Goal: Task Accomplishment & Management: Manage account settings

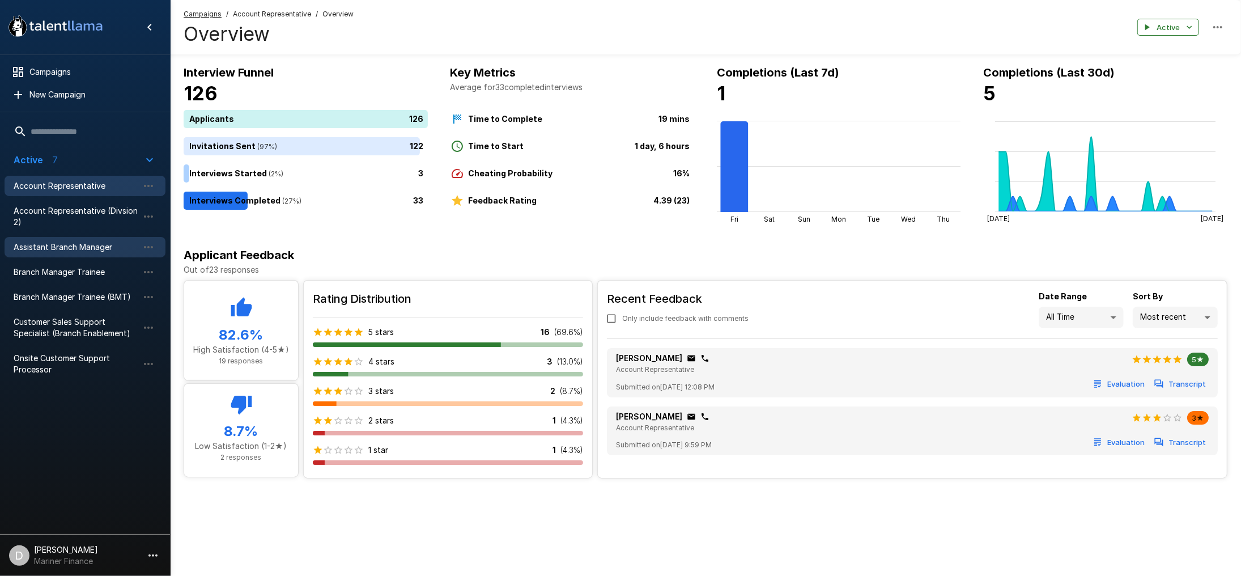
click at [77, 244] on span "Assistant Branch Manager" at bounding box center [76, 246] width 125 height 11
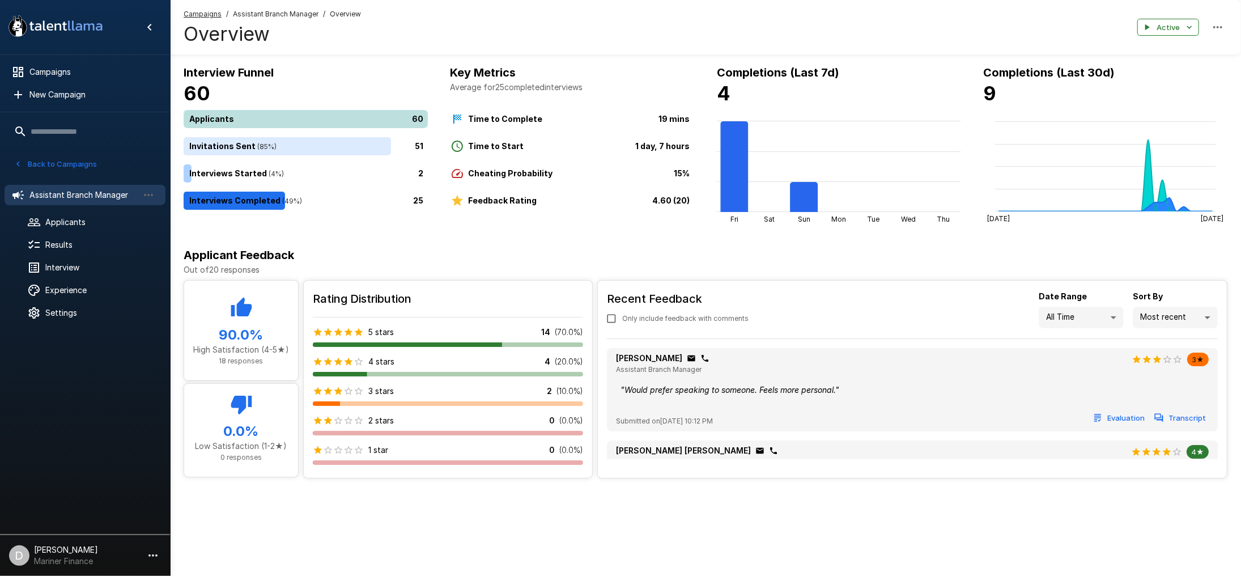
click at [251, 116] on div "60" at bounding box center [308, 119] width 249 height 18
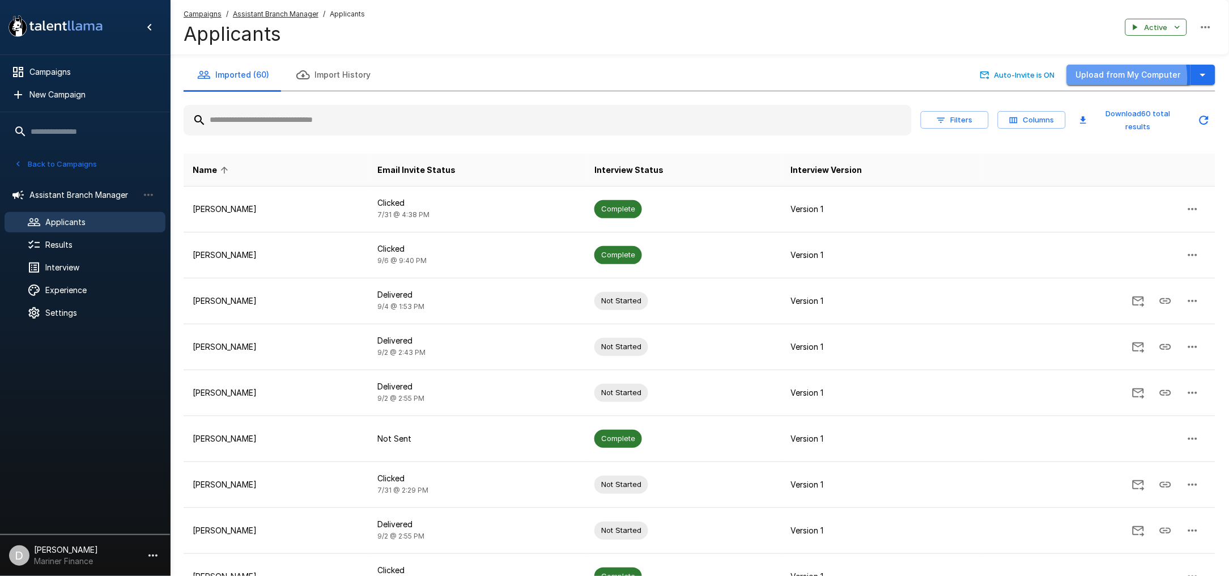
click at [1124, 78] on button "Upload from My Computer" at bounding box center [1129, 75] width 124 height 21
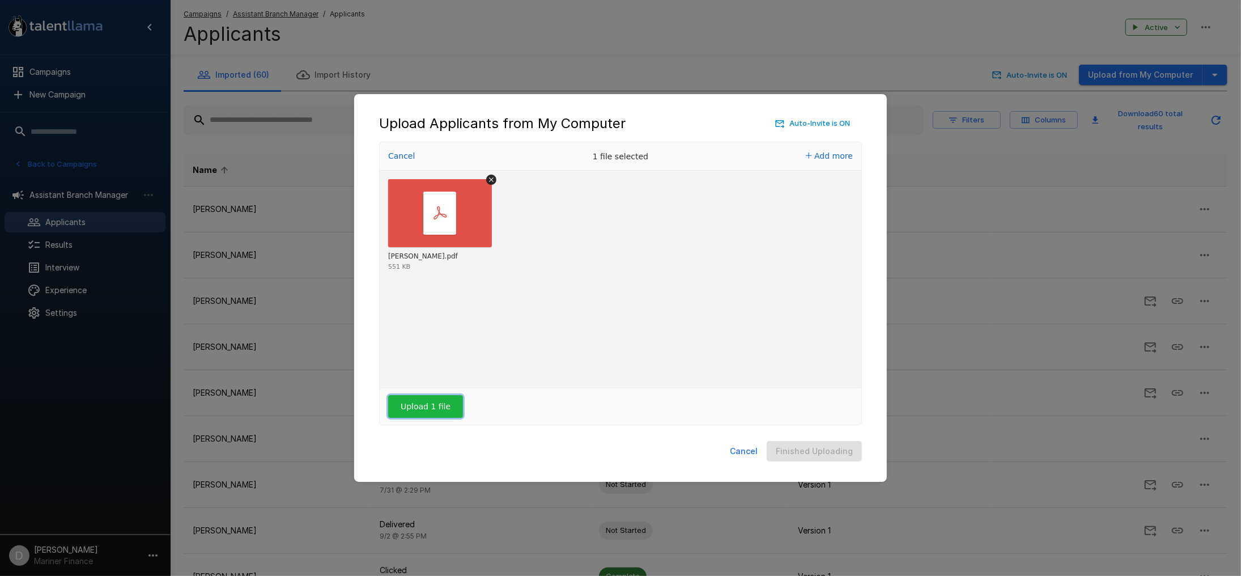
drag, startPoint x: 405, startPoint y: 411, endPoint x: 458, endPoint y: 411, distance: 53.3
click at [405, 411] on button "Upload 1 file" at bounding box center [425, 406] width 75 height 23
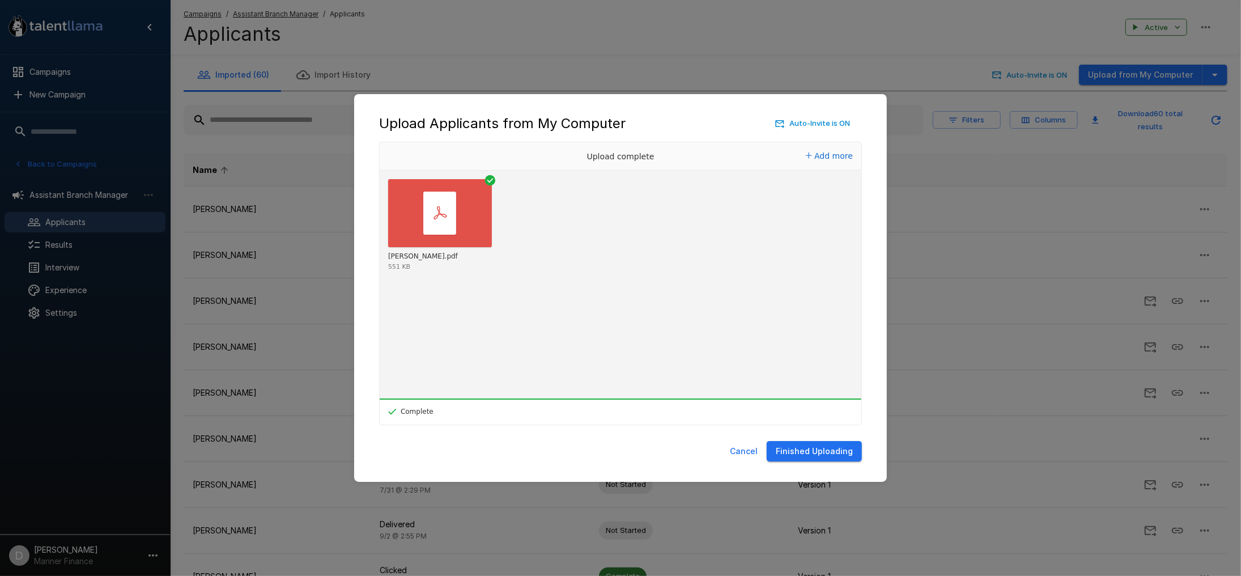
click at [806, 454] on button "Finished Uploading" at bounding box center [814, 451] width 95 height 21
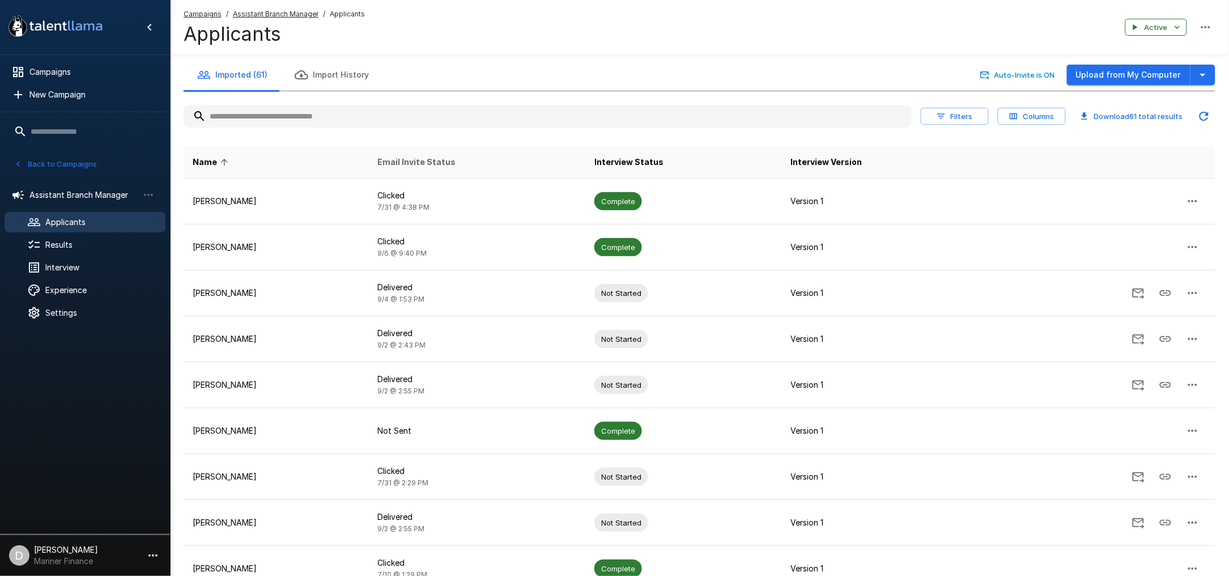
click at [456, 159] on span "Email Invite Status" at bounding box center [416, 162] width 78 height 14
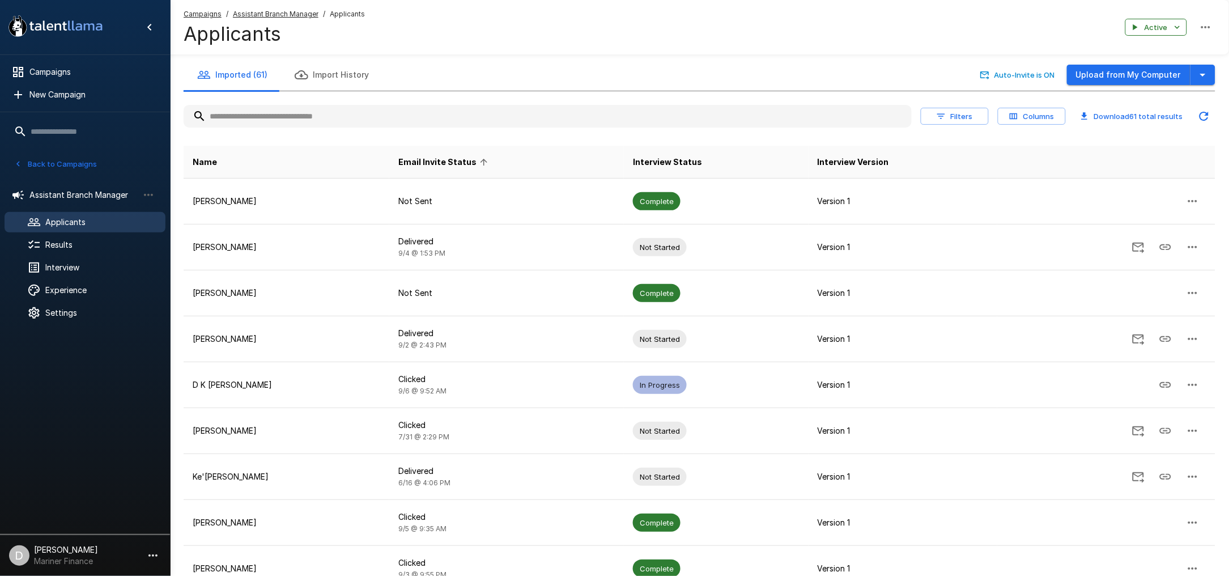
click at [440, 159] on span "Email Invite Status" at bounding box center [444, 162] width 93 height 14
click at [198, 161] on span "Name" at bounding box center [205, 162] width 24 height 14
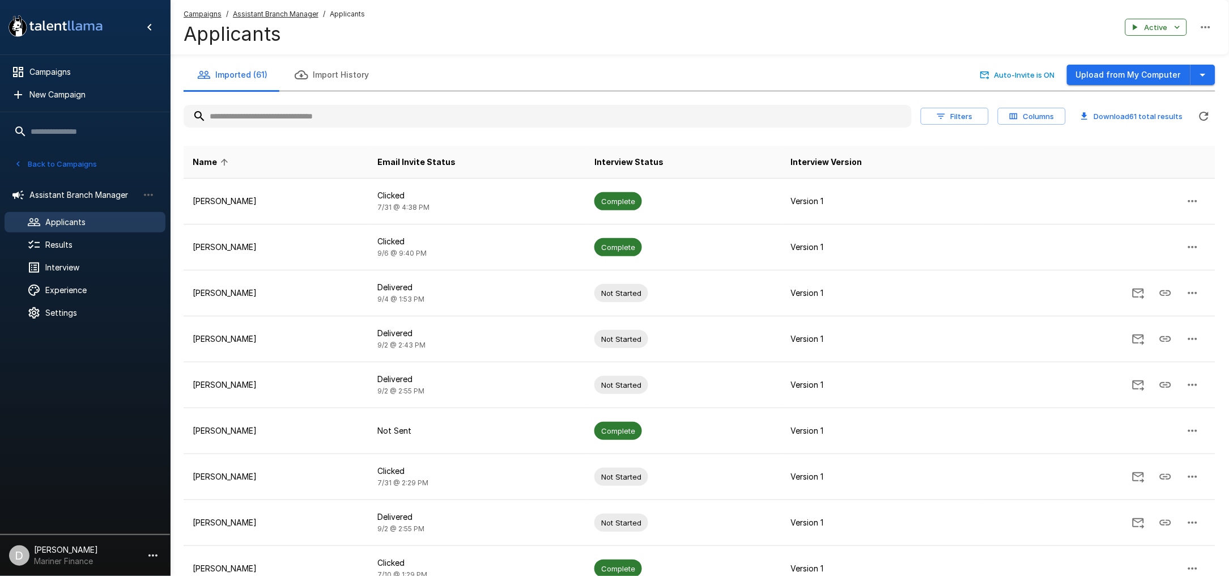
click at [211, 161] on span "Name" at bounding box center [212, 162] width 39 height 14
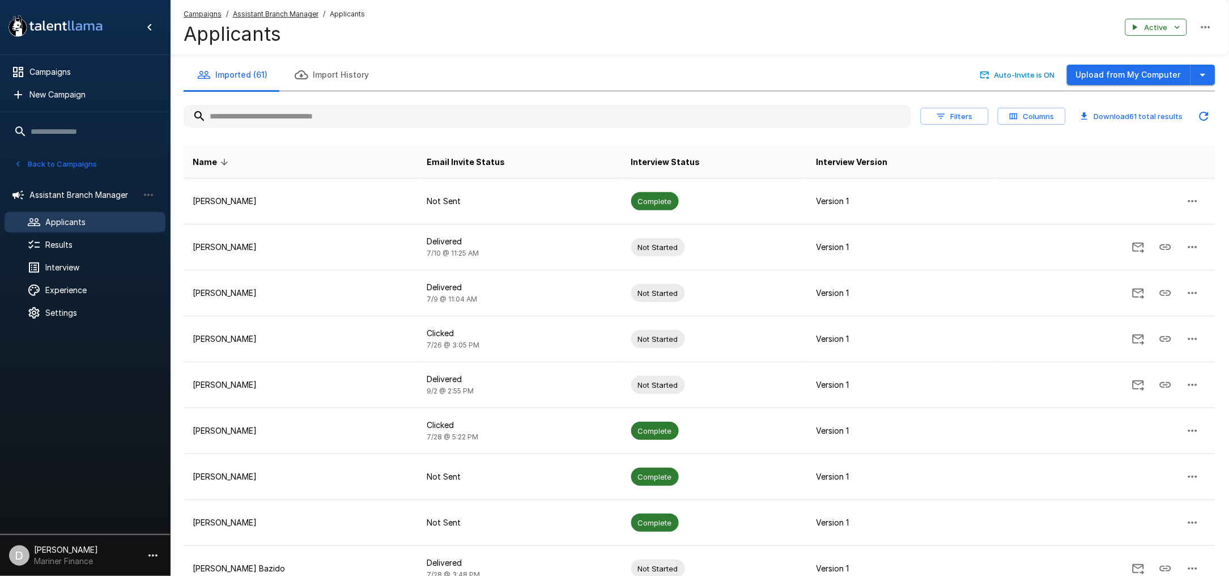
click at [211, 161] on span "Name" at bounding box center [212, 162] width 39 height 14
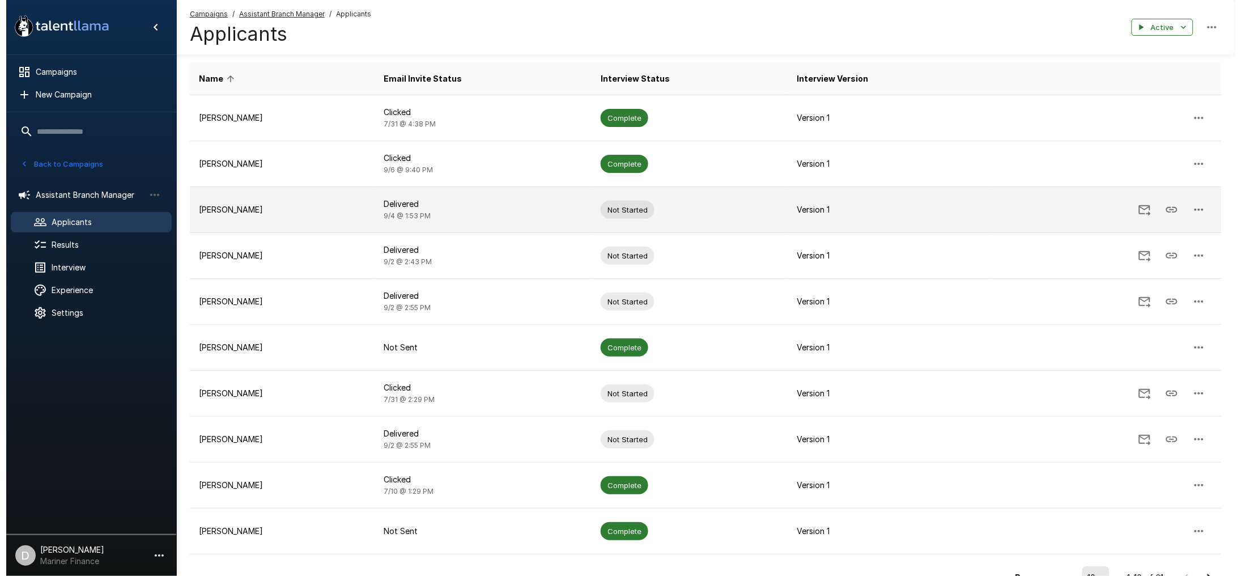
scroll to position [145, 0]
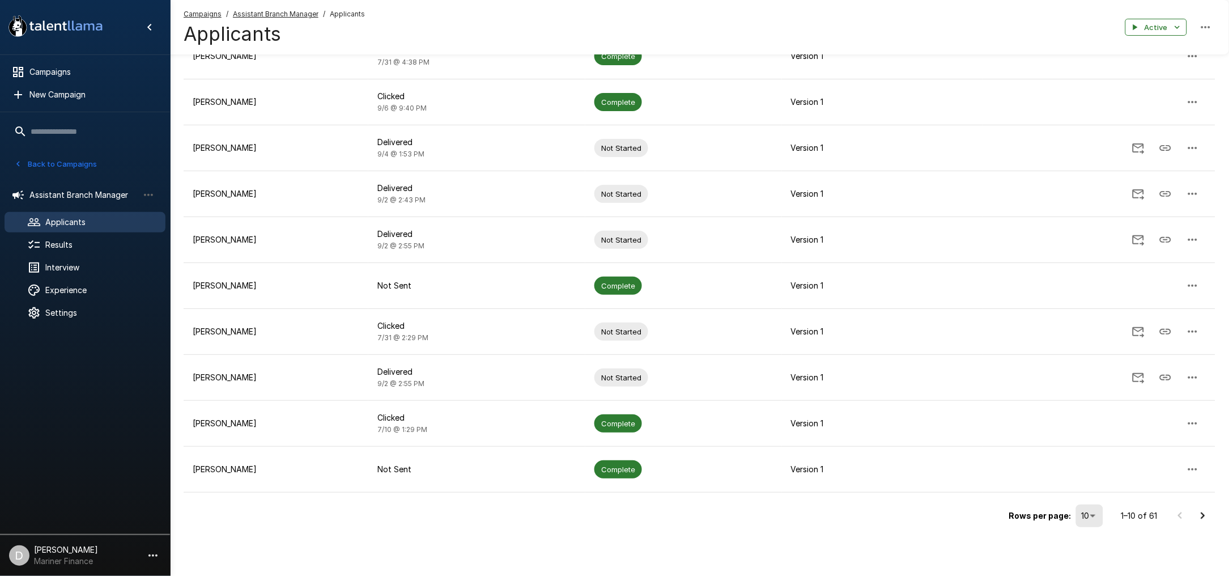
click at [1079, 431] on body ".st0{fill:#FFFFFF;} .st1{fill:#76a4ed;} Campaigns New Campaign Active 7 Account…" at bounding box center [614, 143] width 1229 height 576
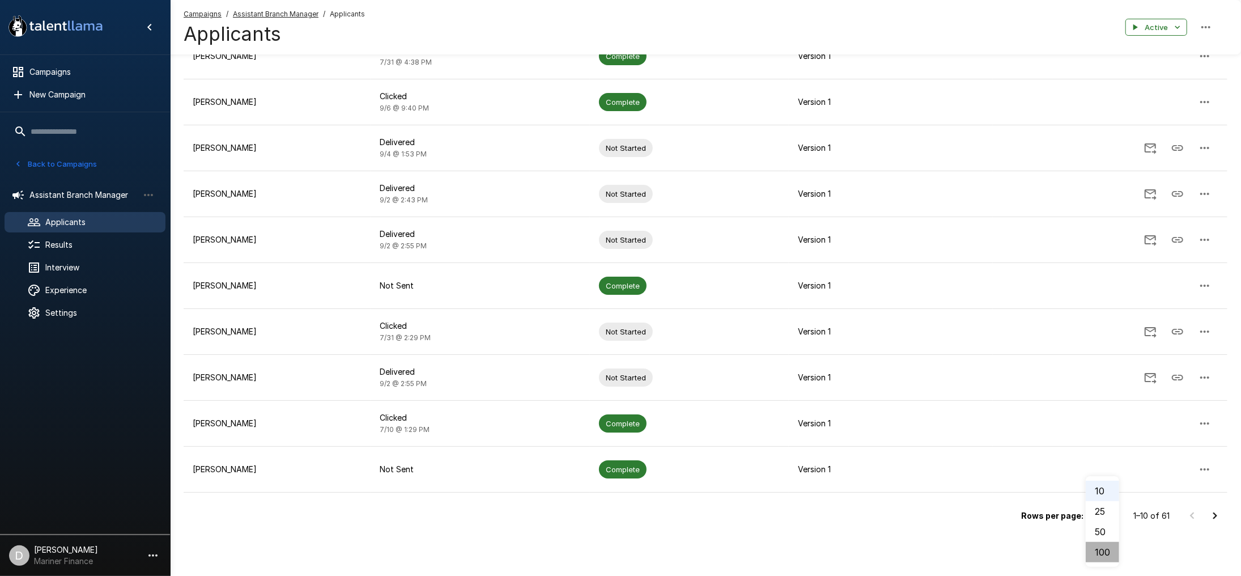
click at [1105, 552] on li "100" at bounding box center [1102, 552] width 33 height 20
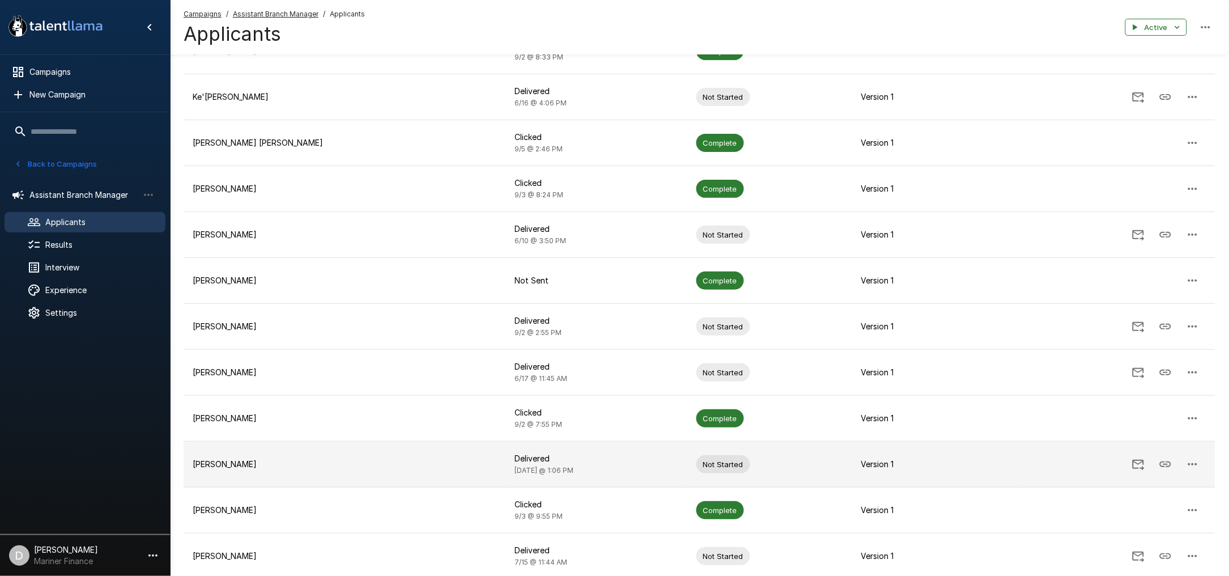
scroll to position [1511, 0]
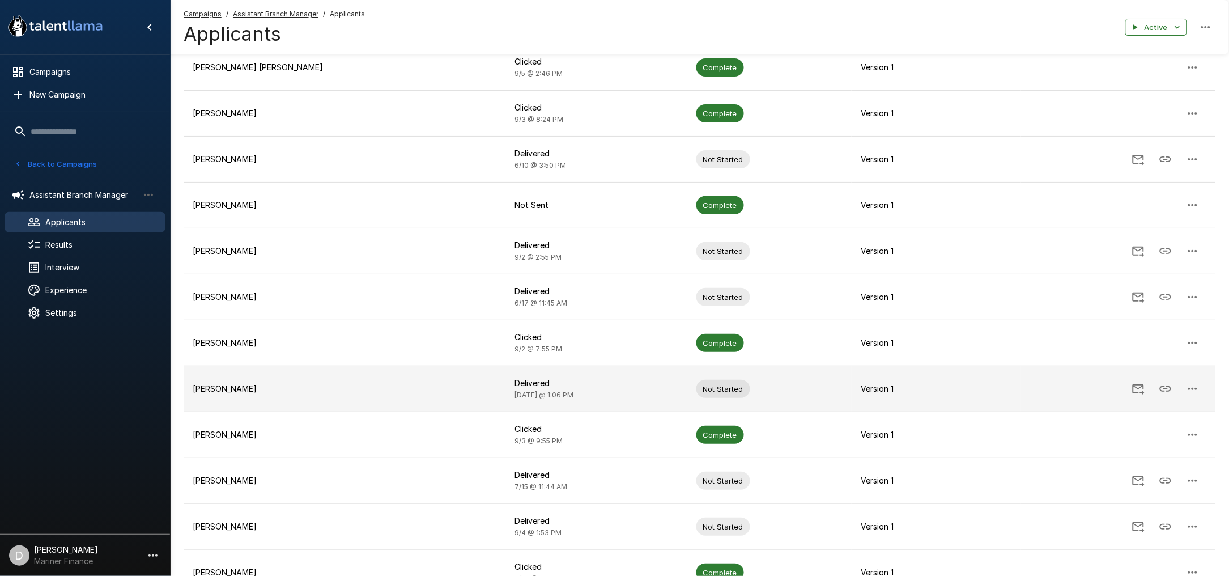
click at [1133, 388] on icon "Send Invitation" at bounding box center [1139, 389] width 12 height 11
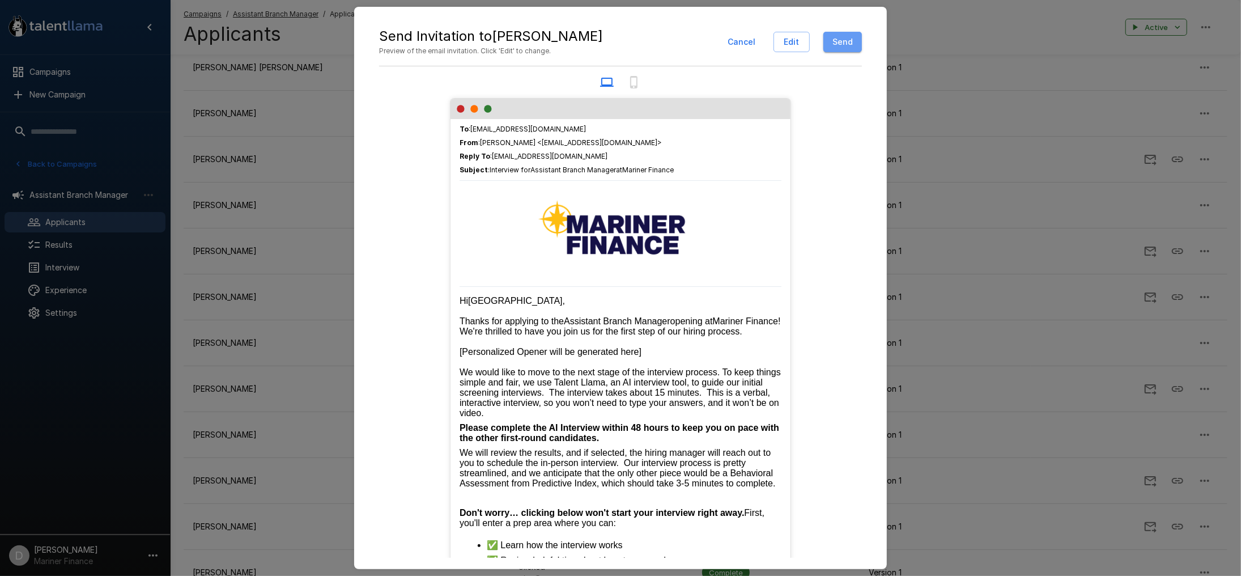
click at [845, 42] on button "Send" at bounding box center [842, 42] width 39 height 21
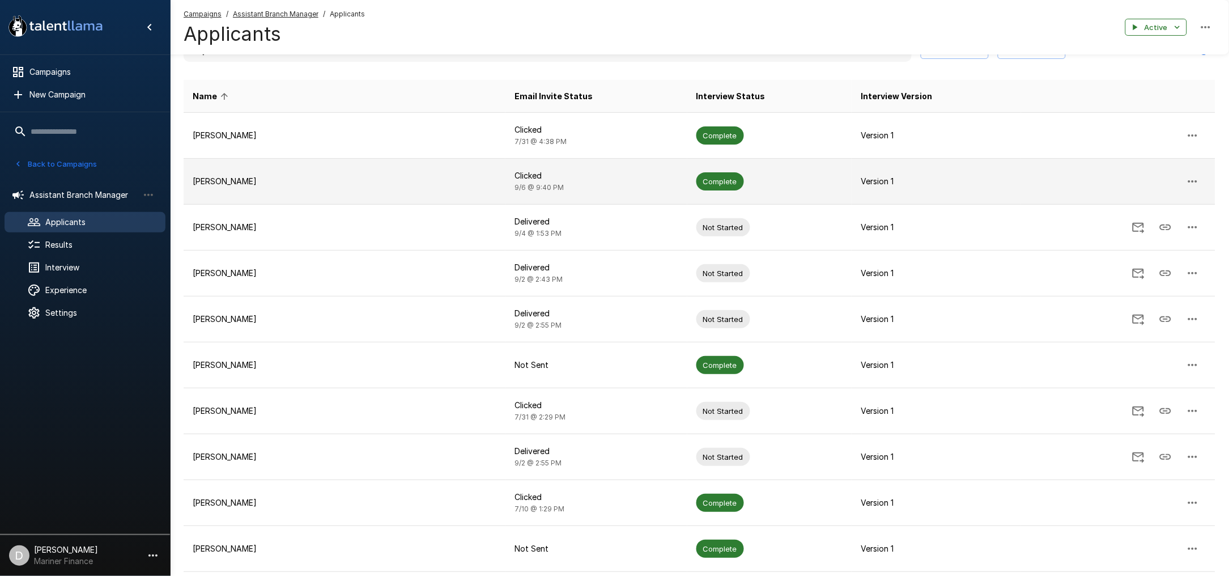
scroll to position [0, 0]
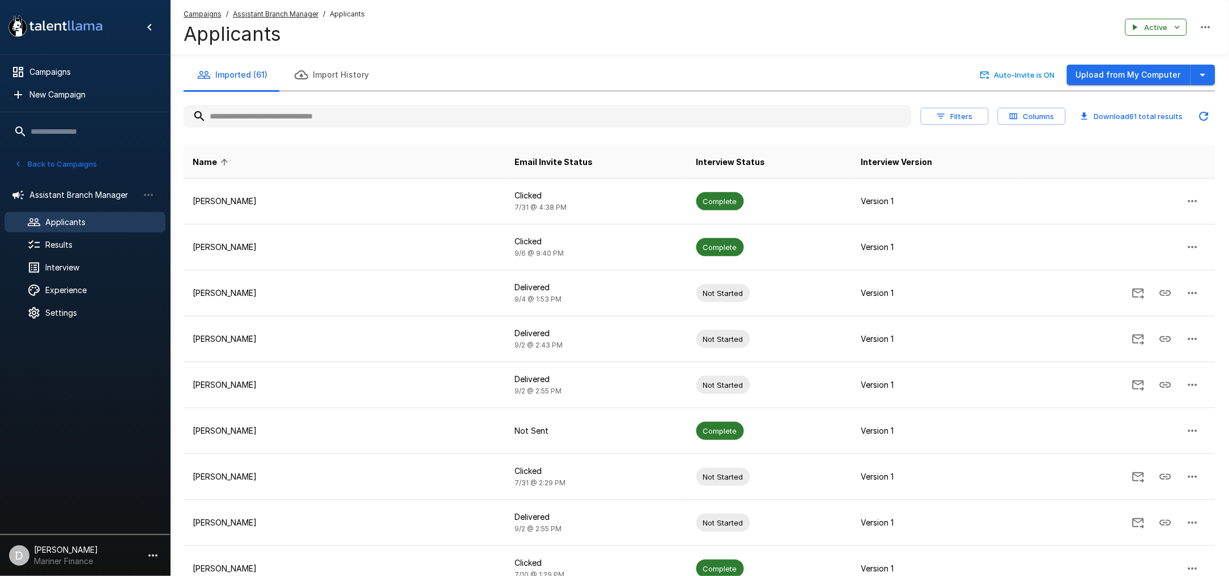
drag, startPoint x: 56, startPoint y: 156, endPoint x: 50, endPoint y: 158, distance: 5.9
click at [53, 156] on button "Back to Campaigns" at bounding box center [55, 164] width 88 height 18
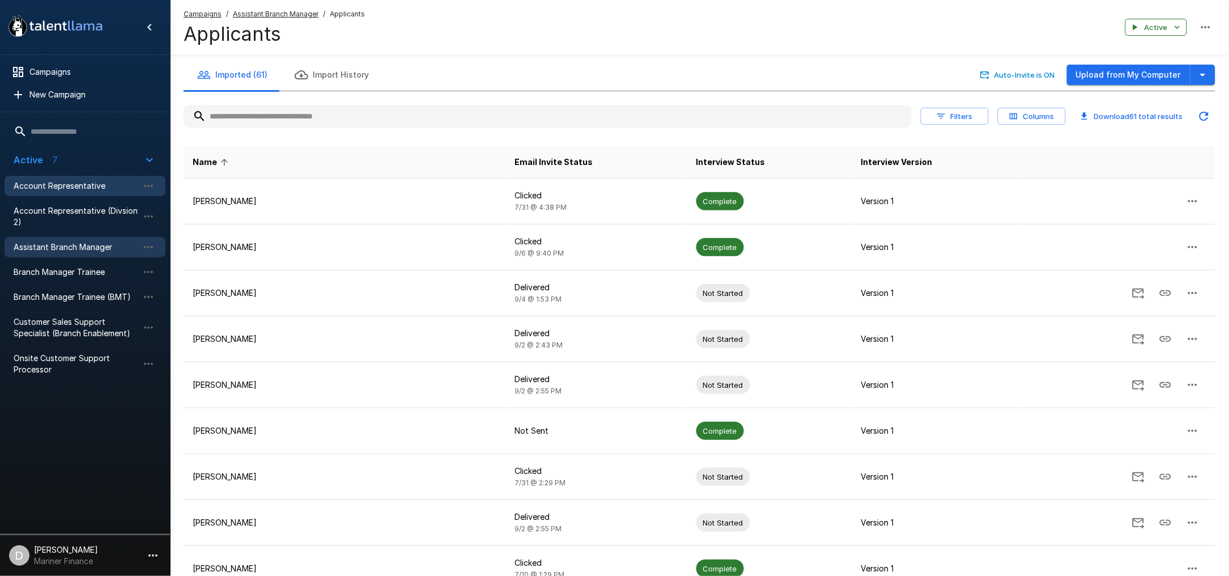
click at [68, 176] on div "Account Representative" at bounding box center [85, 186] width 161 height 20
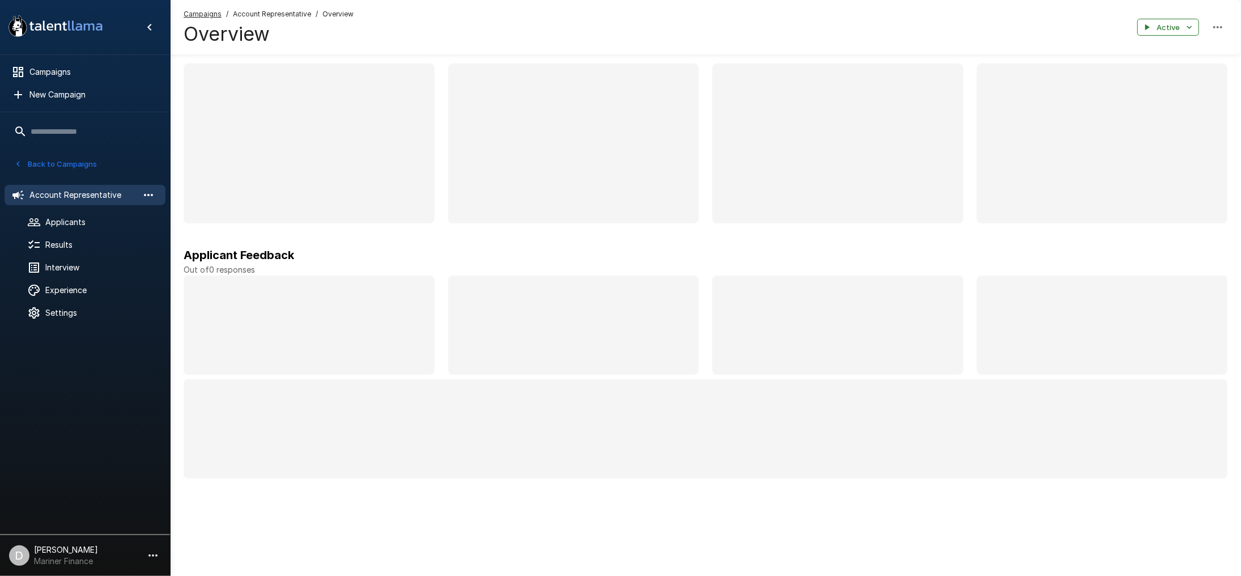
click at [144, 194] on icon "button" at bounding box center [149, 195] width 14 height 14
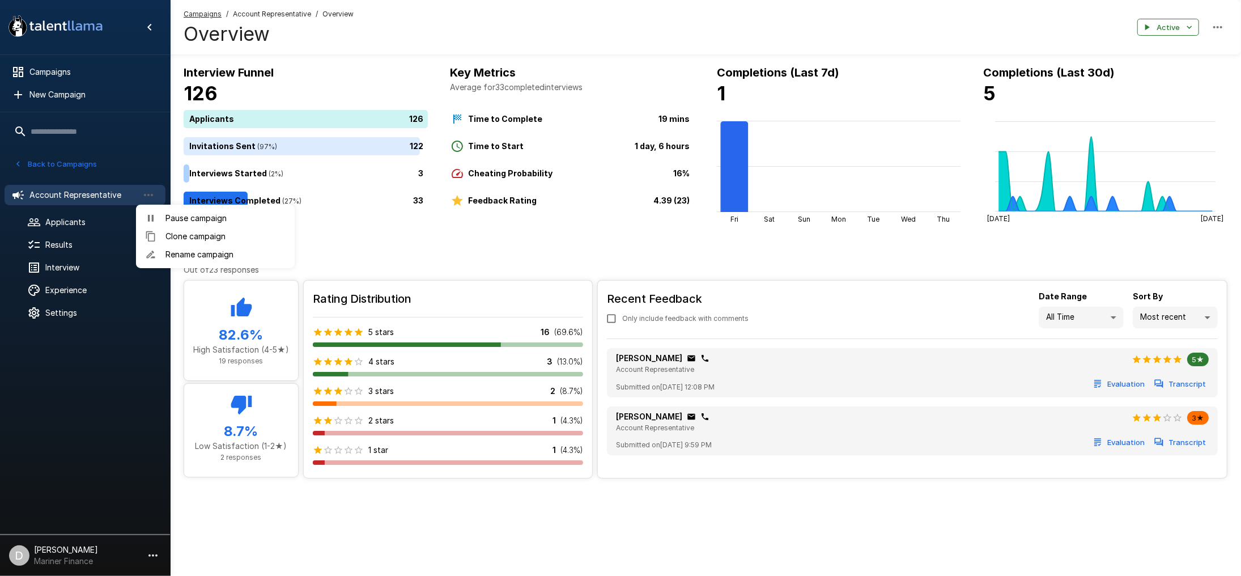
click at [100, 196] on div at bounding box center [620, 288] width 1241 height 576
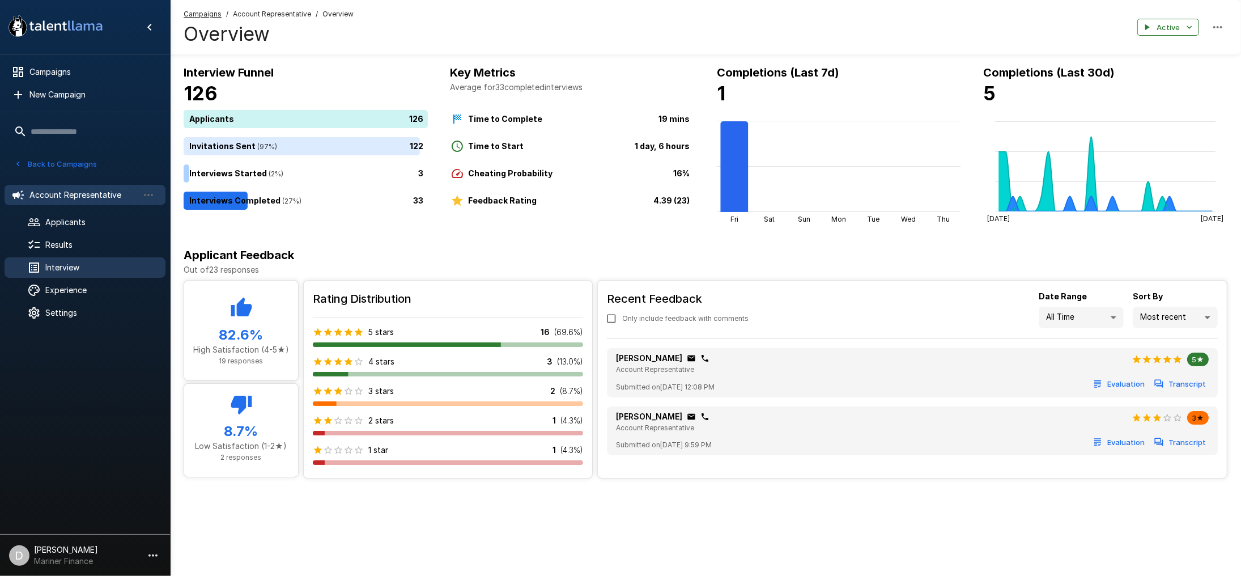
click at [84, 263] on span "Interview" at bounding box center [100, 267] width 111 height 11
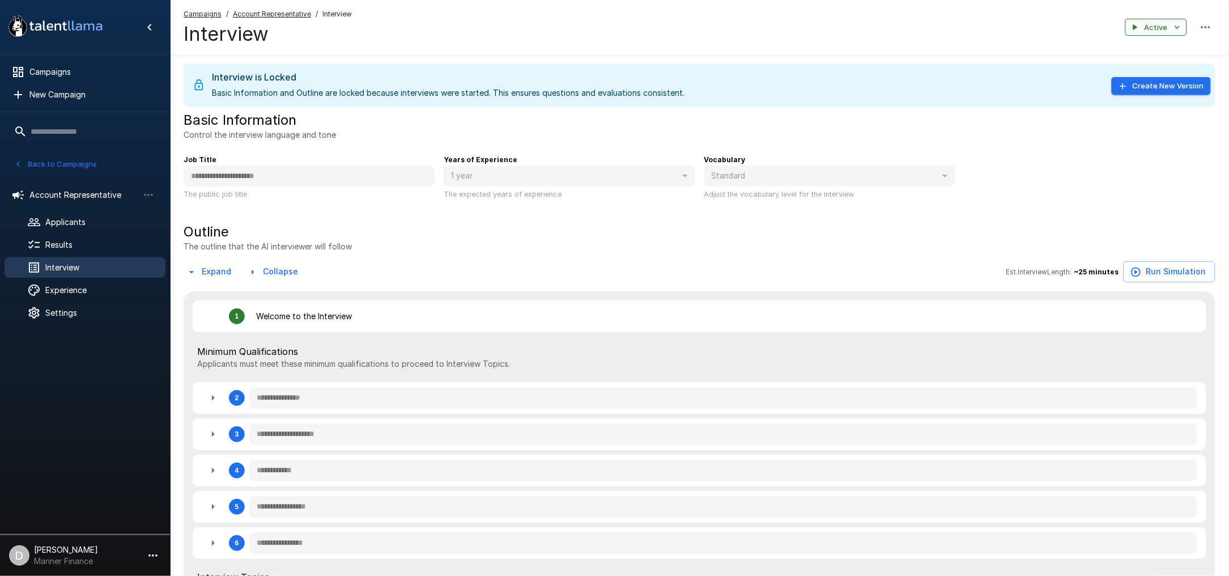
type textarea "*"
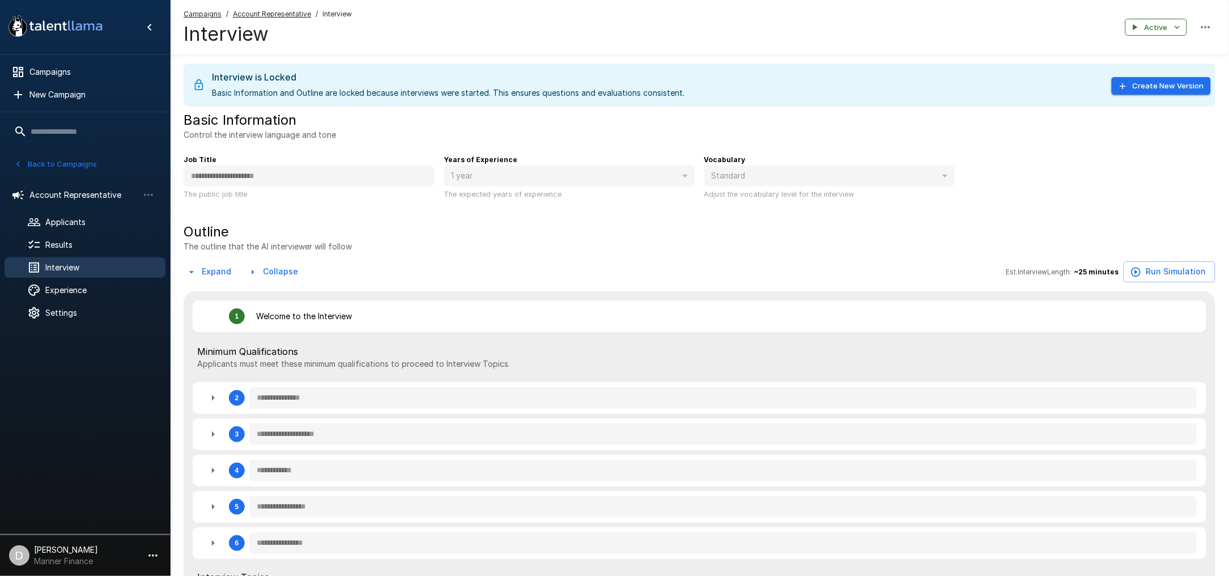
type textarea "*"
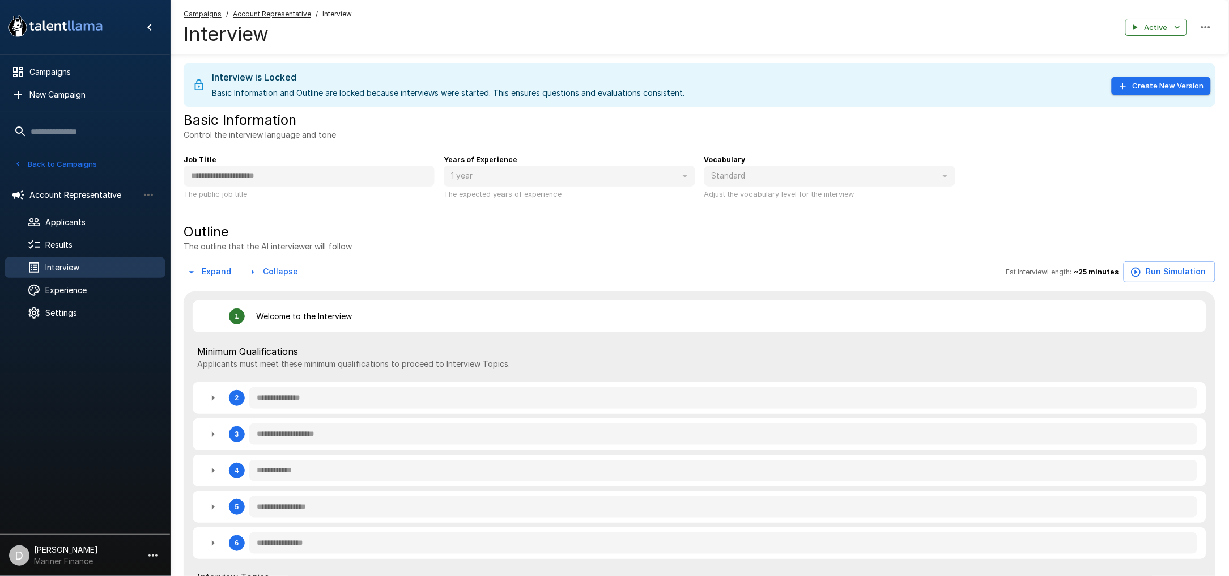
type textarea "*"
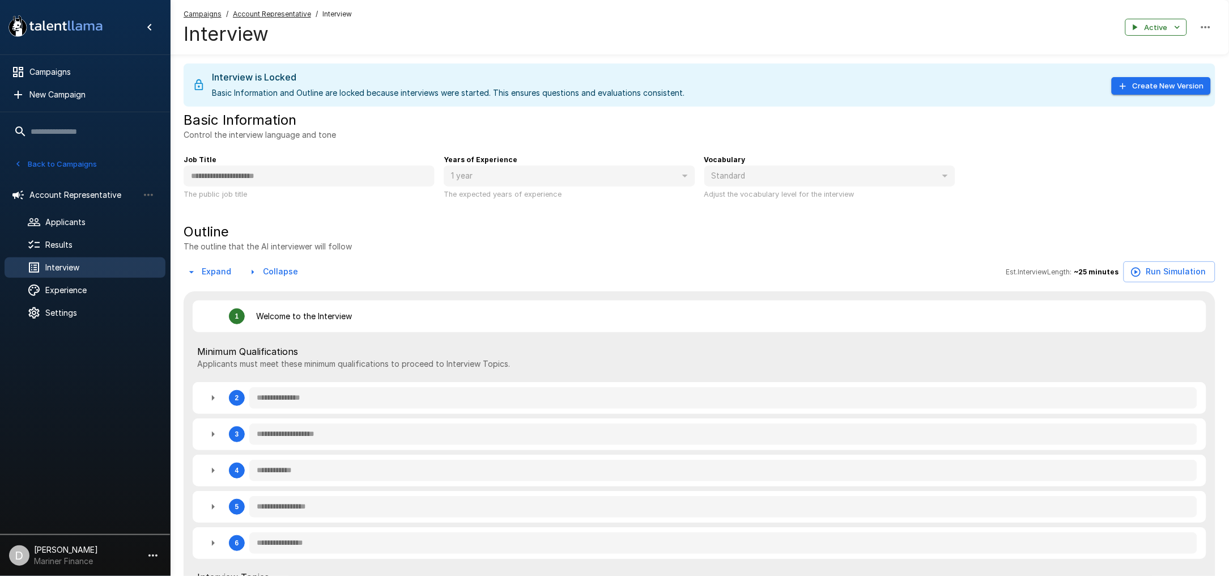
type textarea "*"
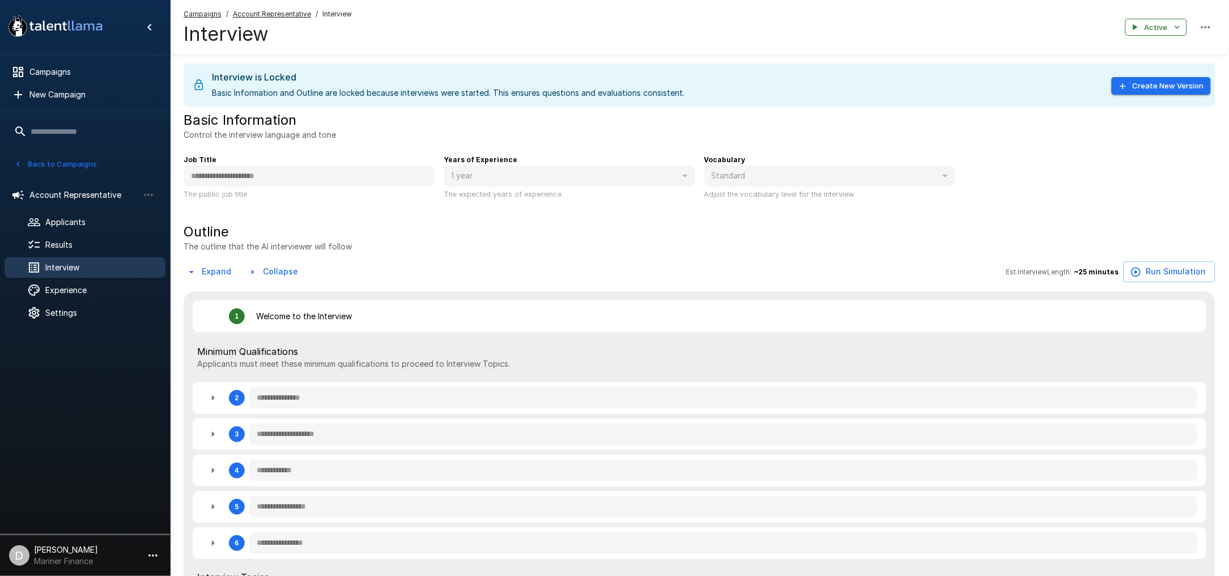
type textarea "*"
click at [62, 287] on span "Experience" at bounding box center [100, 289] width 111 height 11
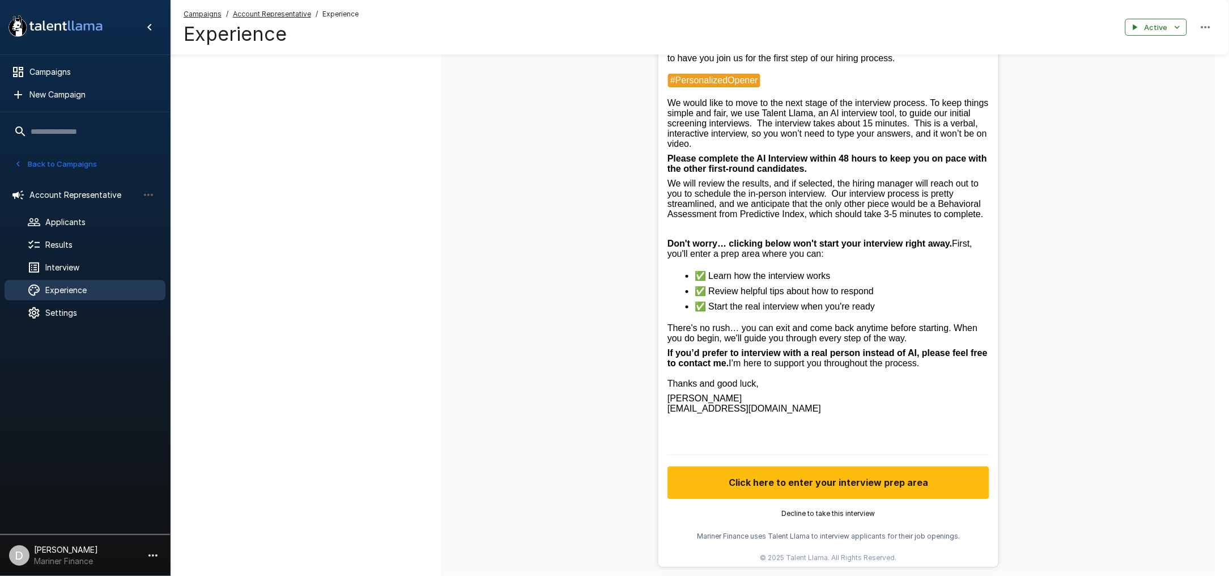
scroll to position [358, 0]
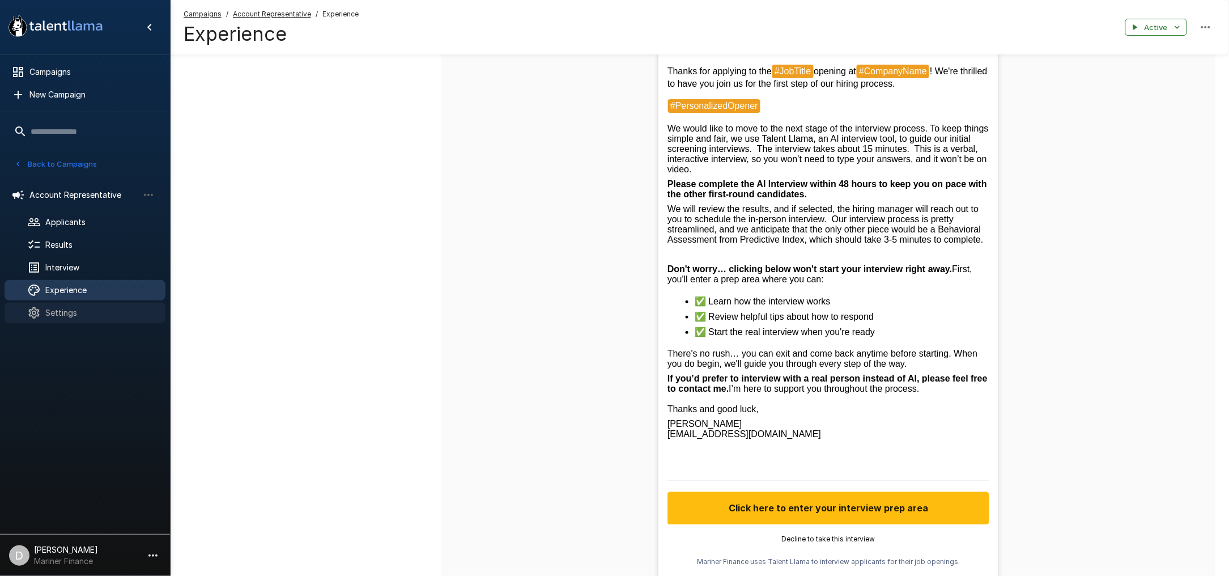
click at [68, 305] on div "Settings" at bounding box center [85, 313] width 161 height 20
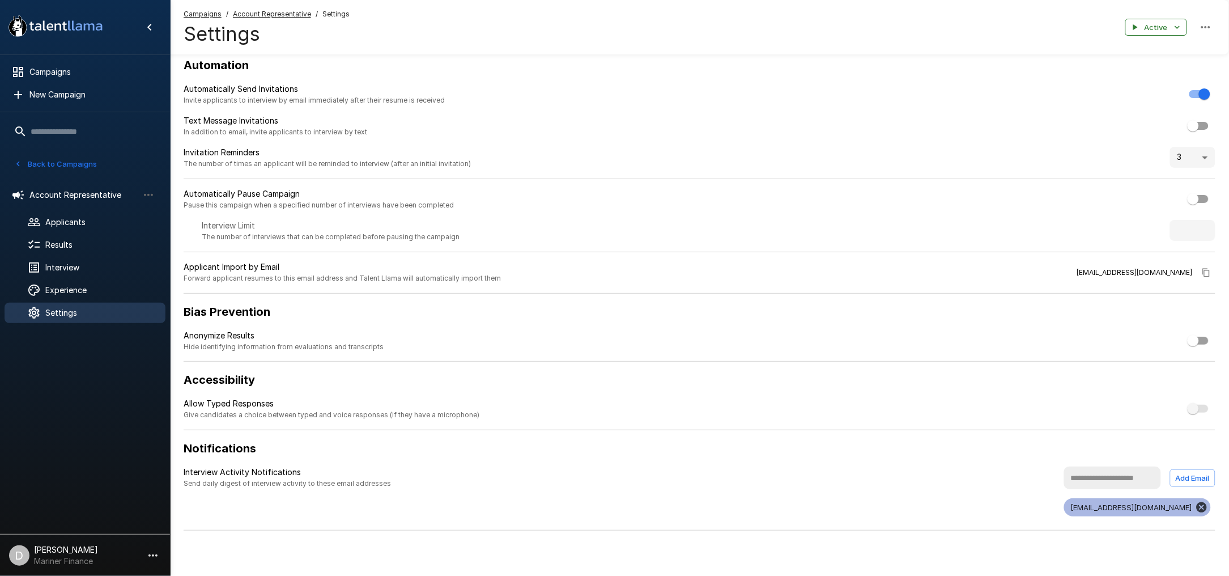
scroll to position [7, 0]
